Goal: Task Accomplishment & Management: Manage account settings

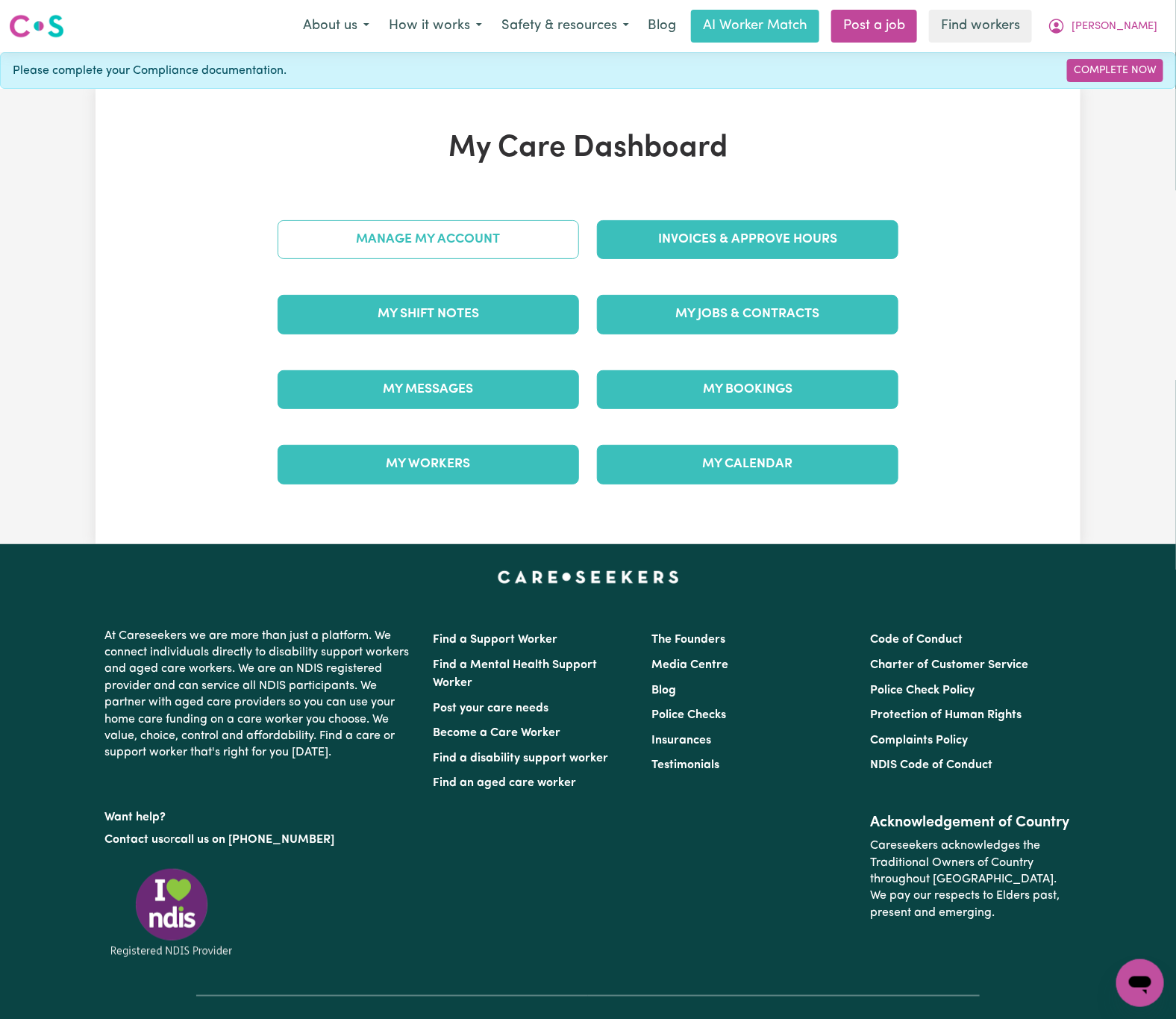
click at [529, 250] on link "Manage My Account" at bounding box center [428, 239] width 301 height 39
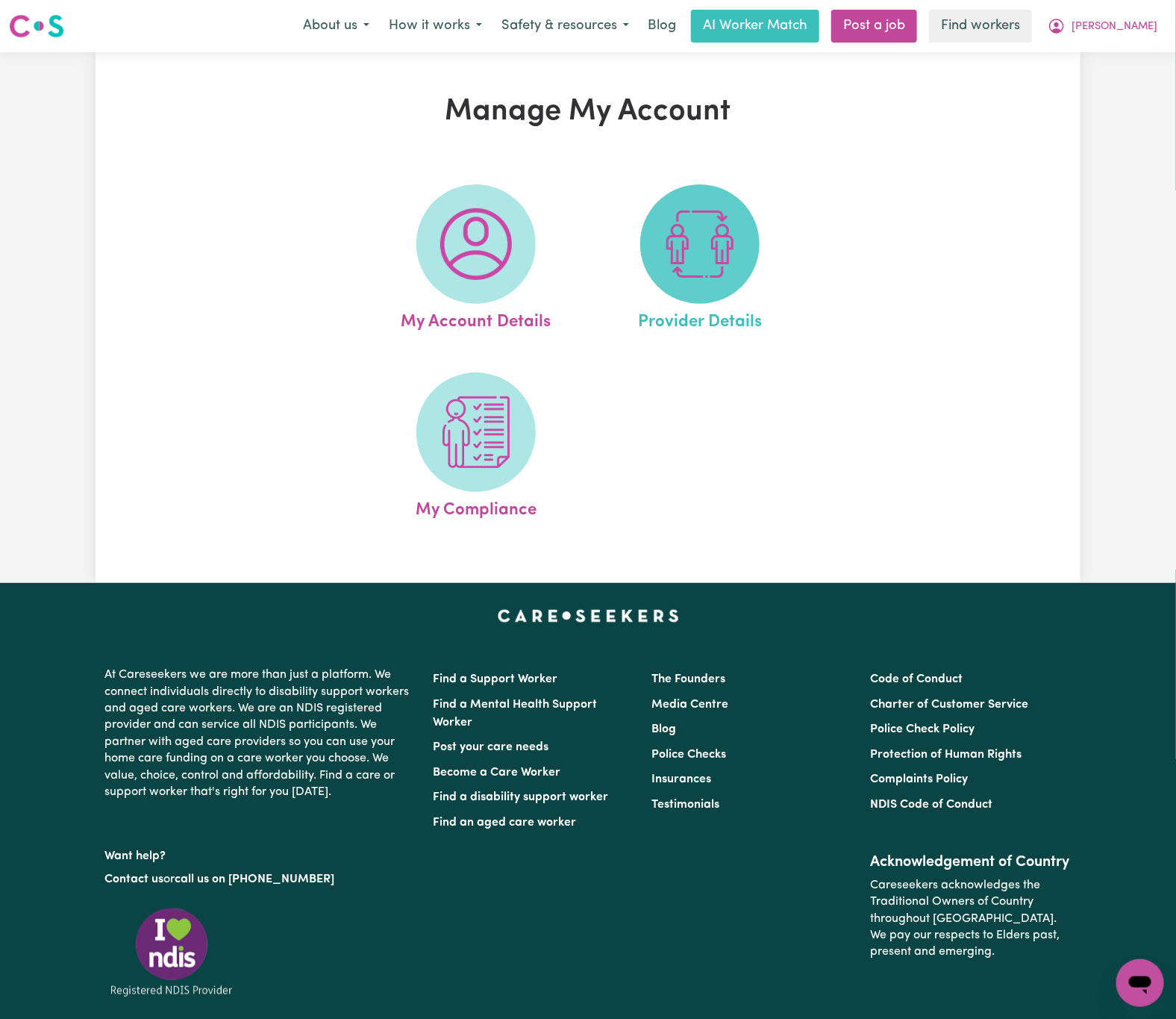
click at [708, 285] on span at bounding box center [700, 244] width 119 height 119
select select "NDIS_FUNDING_PLAN_MANAGED"
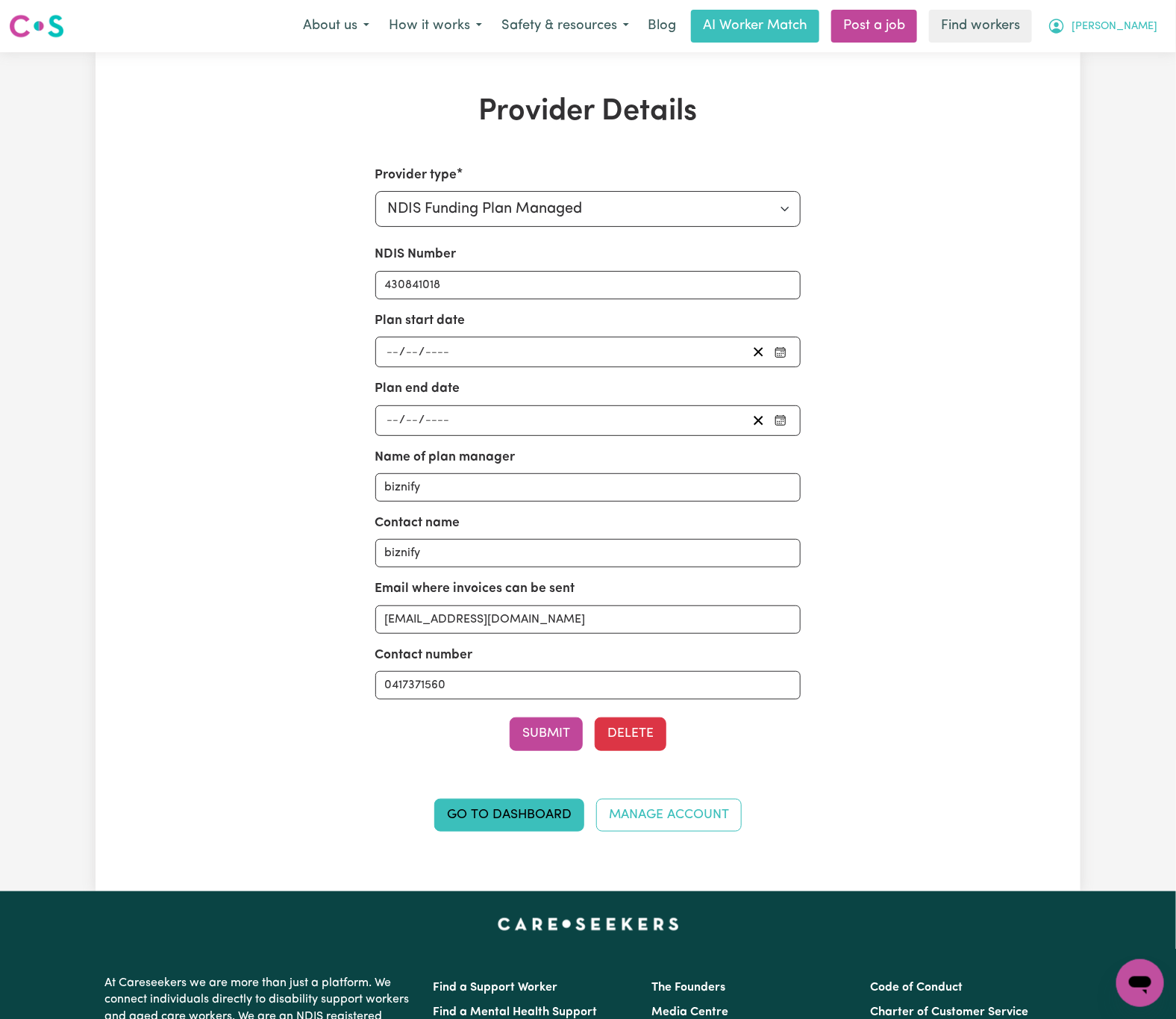
drag, startPoint x: 1111, startPoint y: 16, endPoint x: 1129, endPoint y: 19, distance: 18.2
click at [1130, 19] on button "[PERSON_NAME]" at bounding box center [1103, 26] width 129 height 31
click at [1138, 95] on link "Logout" at bounding box center [1107, 85] width 118 height 28
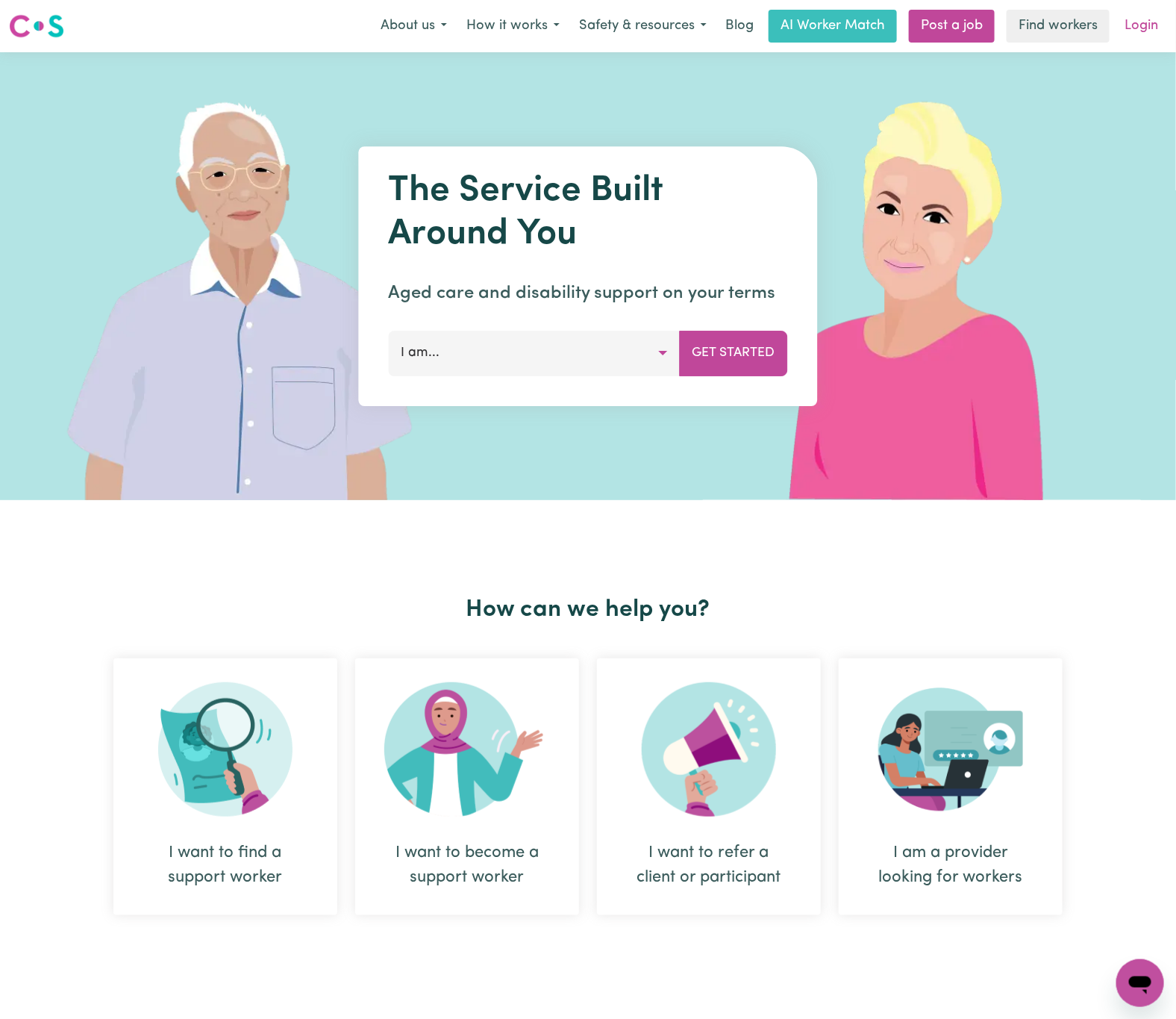
click at [1144, 23] on link "Login" at bounding box center [1142, 26] width 52 height 33
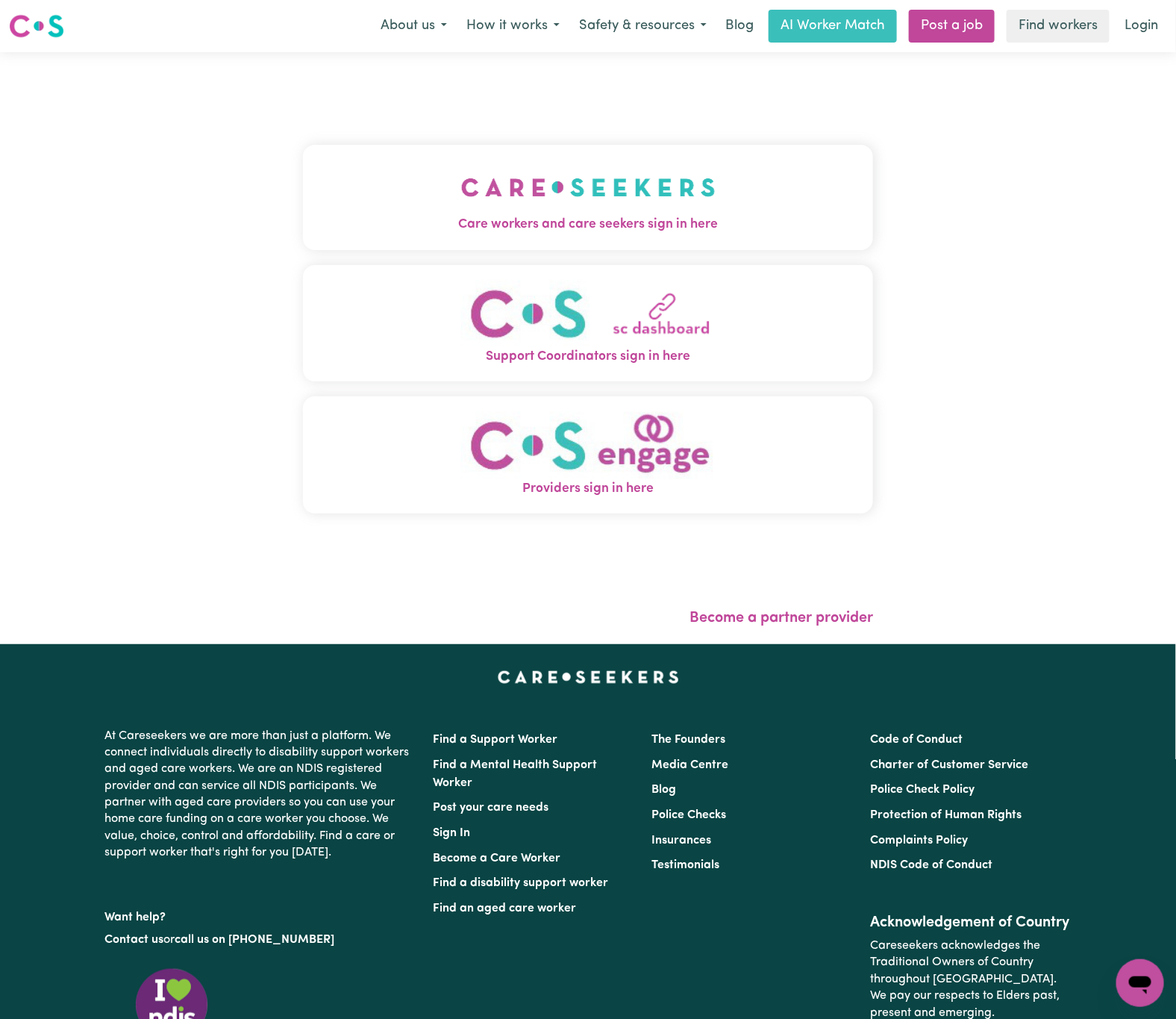
click at [608, 207] on img "Care workers and care seekers sign in here" at bounding box center [588, 187] width 255 height 56
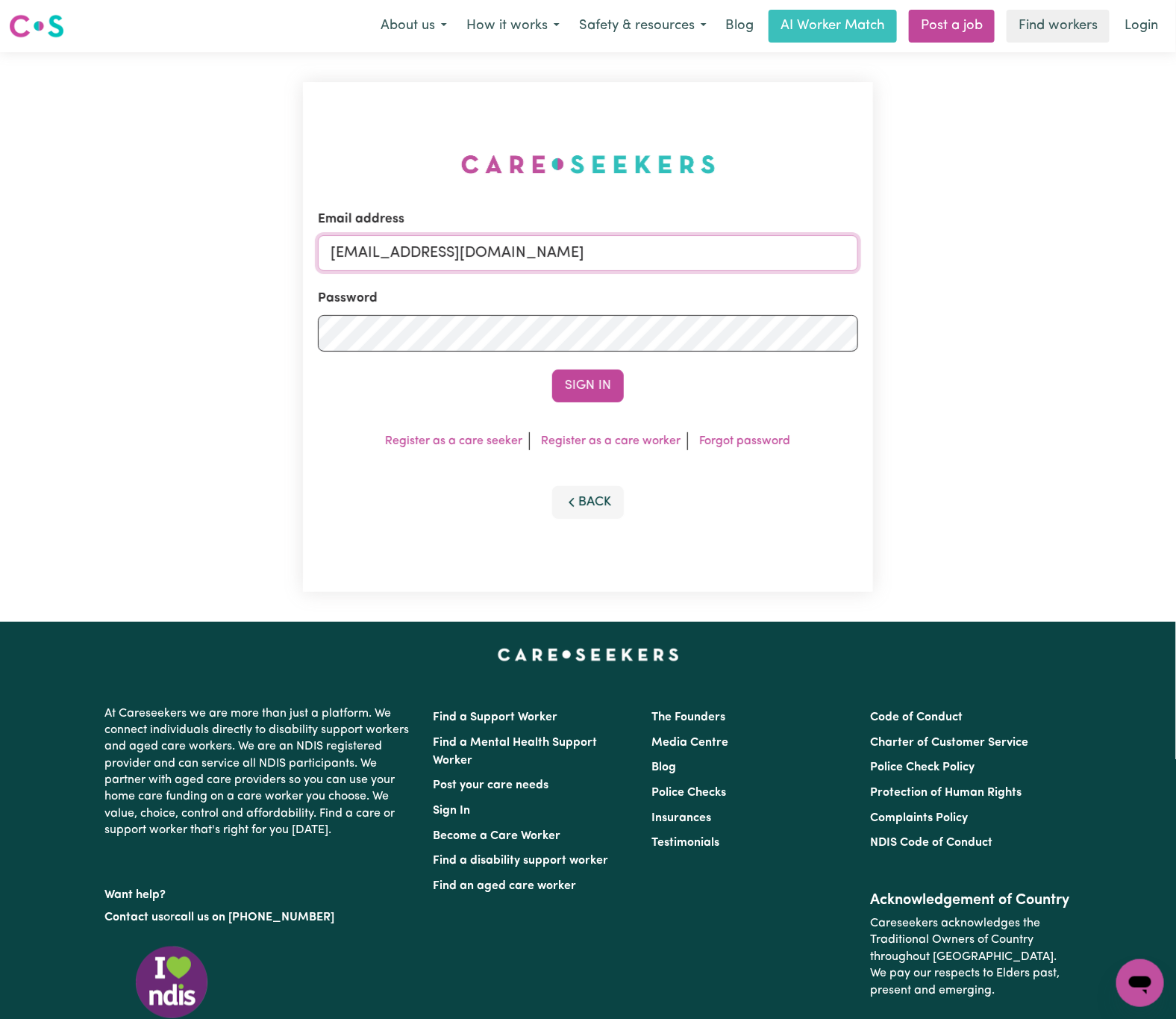
drag, startPoint x: 410, startPoint y: 247, endPoint x: 1441, endPoint y: 269, distance: 1031.2
click at [1175, 269] on html "Menu About us How it works Safety & resources Blog AI Worker Match Post a job F…" at bounding box center [588, 607] width 1176 height 1215
paste input "silvanafortunato"
type input "[EMAIL_ADDRESS][DOMAIN_NAME]"
click at [552, 370] on button "Sign In" at bounding box center [588, 386] width 72 height 33
